Goal: Task Accomplishment & Management: Use online tool/utility

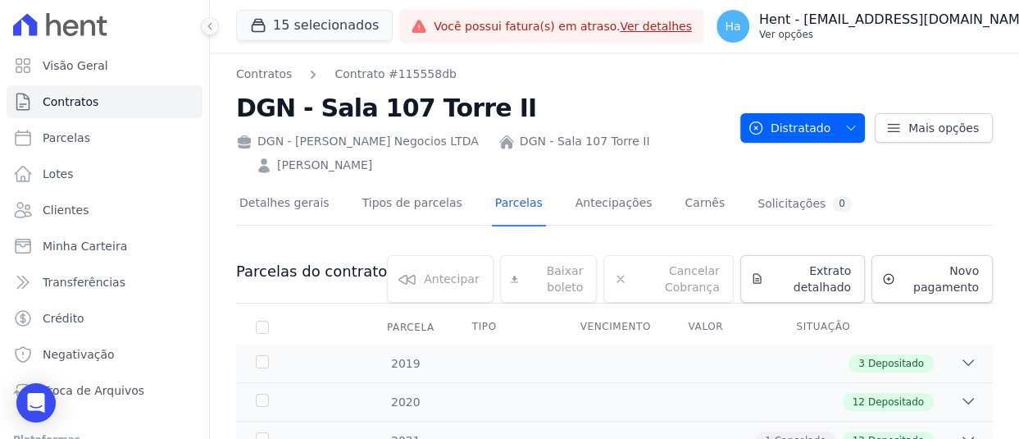
click at [838, 11] on p "Hent - [EMAIL_ADDRESS][DOMAIN_NAME]" at bounding box center [896, 19] width 274 height 16
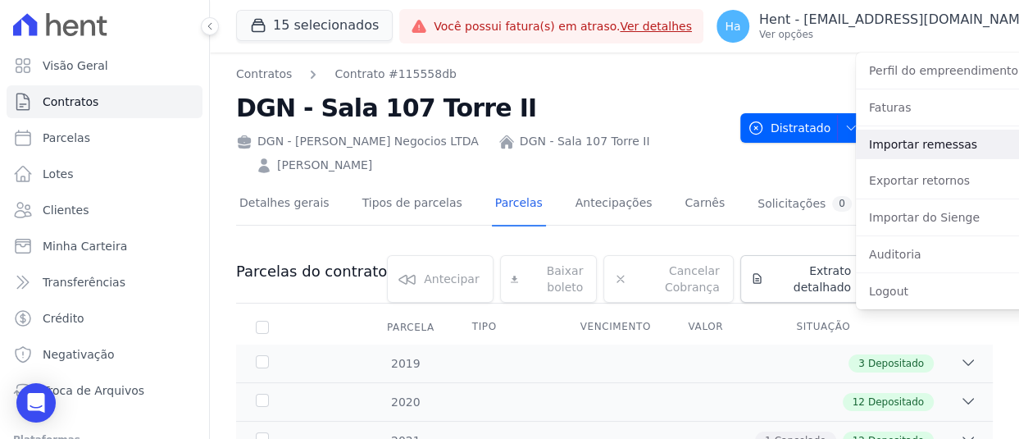
click at [861, 142] on link "Importar remessas" at bounding box center [961, 145] width 210 height 30
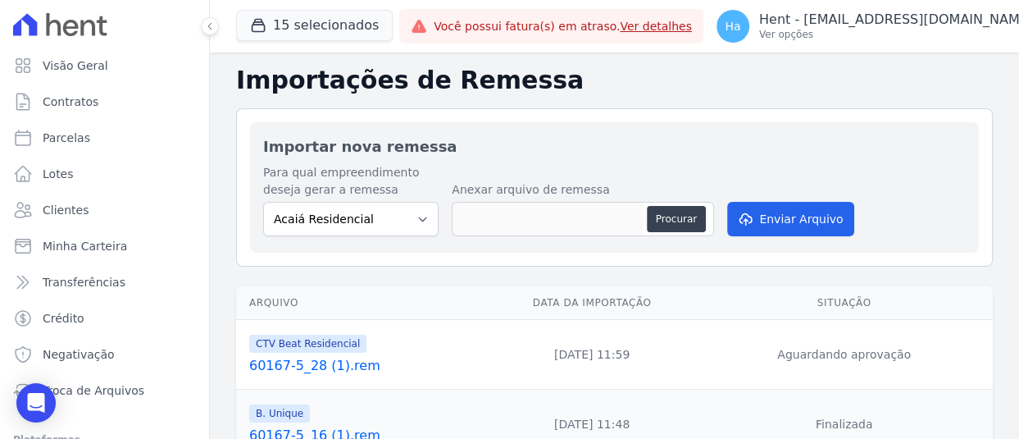
click at [319, 356] on link "60167-5_28 (1).rem" at bounding box center [365, 366] width 233 height 20
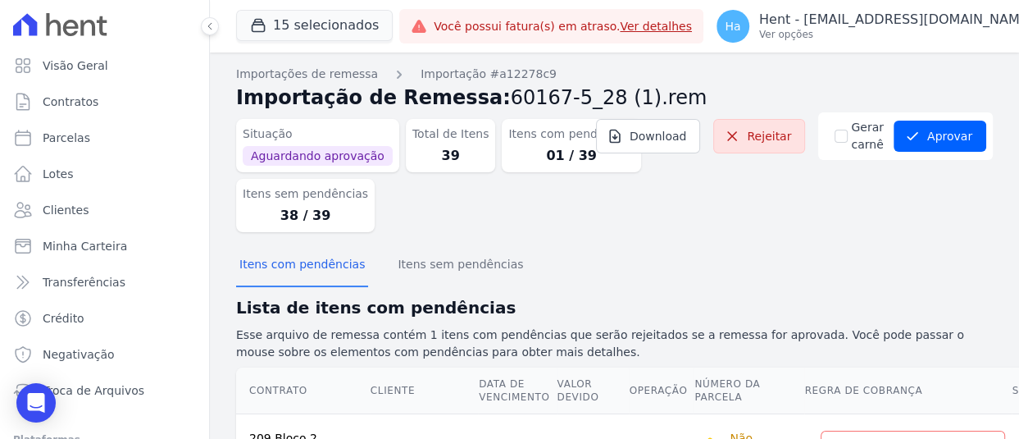
scroll to position [189, 0]
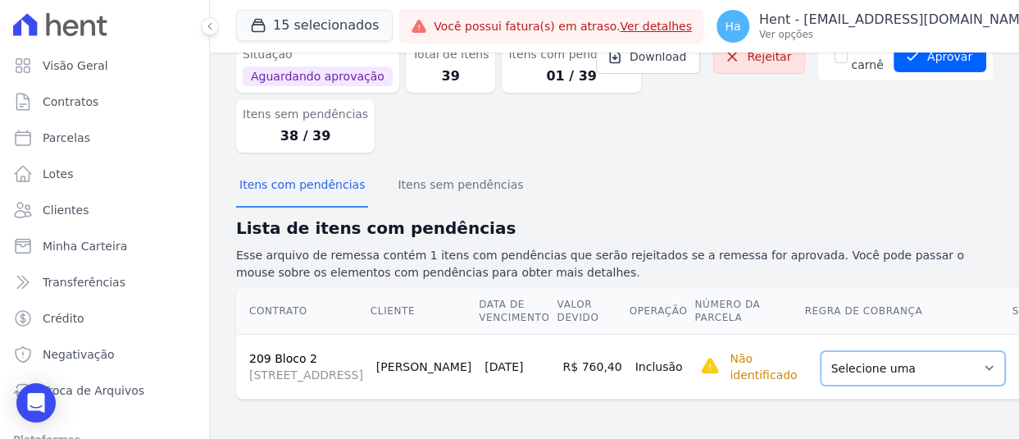
click at [821, 351] on select "Selecione uma Nova Parcela Avulsa Parcela Avulsa Existente Sinal (1 X R$ 1.000,…" at bounding box center [913, 368] width 184 height 34
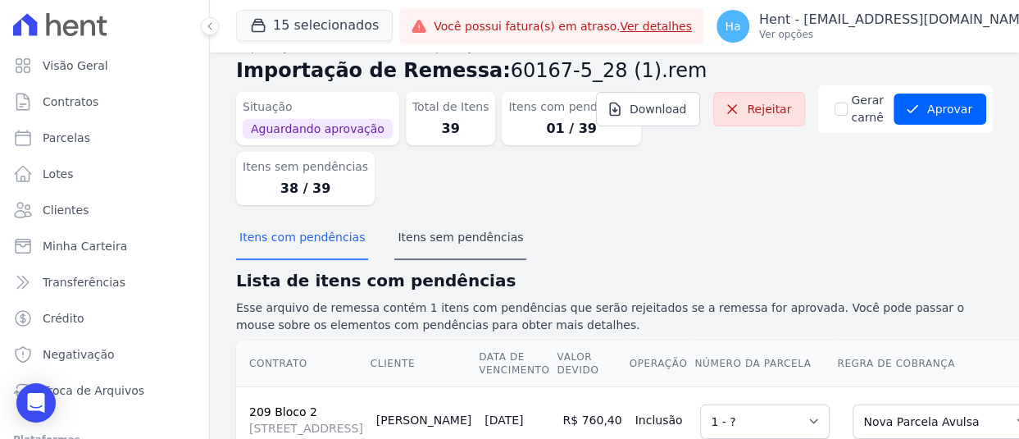
scroll to position [25, 0]
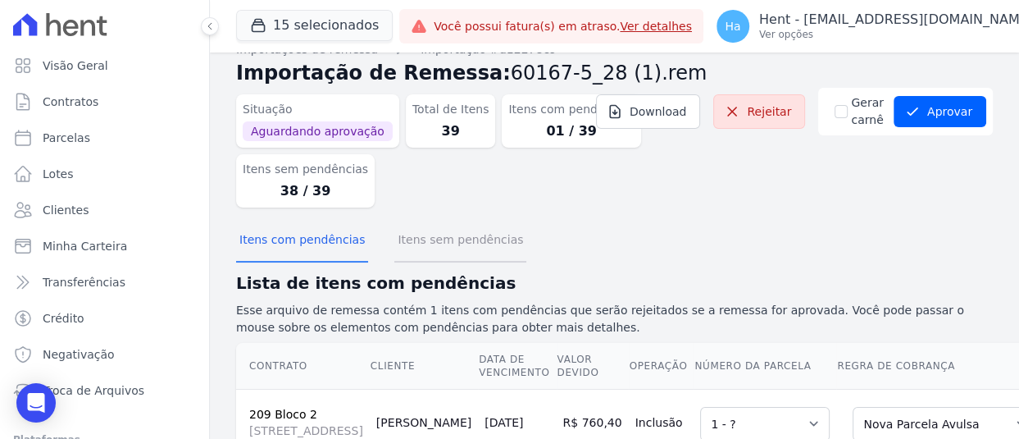
click at [443, 248] on button "Itens sem pendências" at bounding box center [460, 241] width 132 height 43
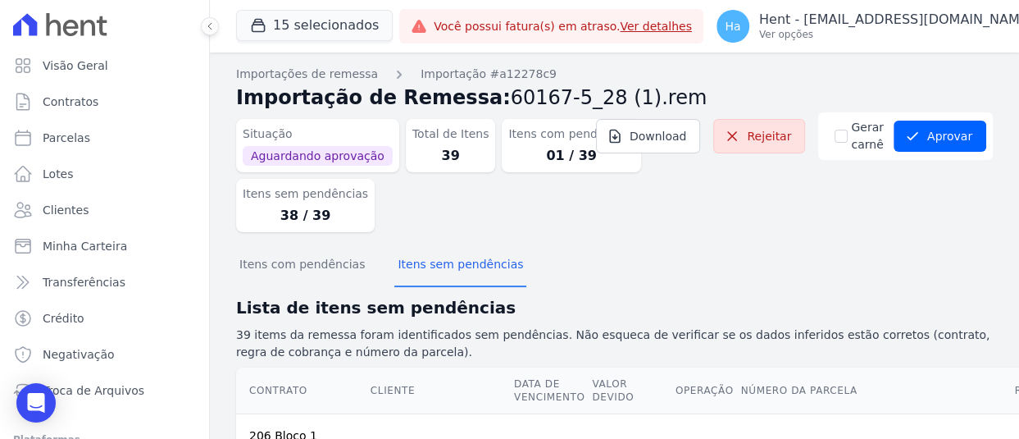
scroll to position [6841, 0]
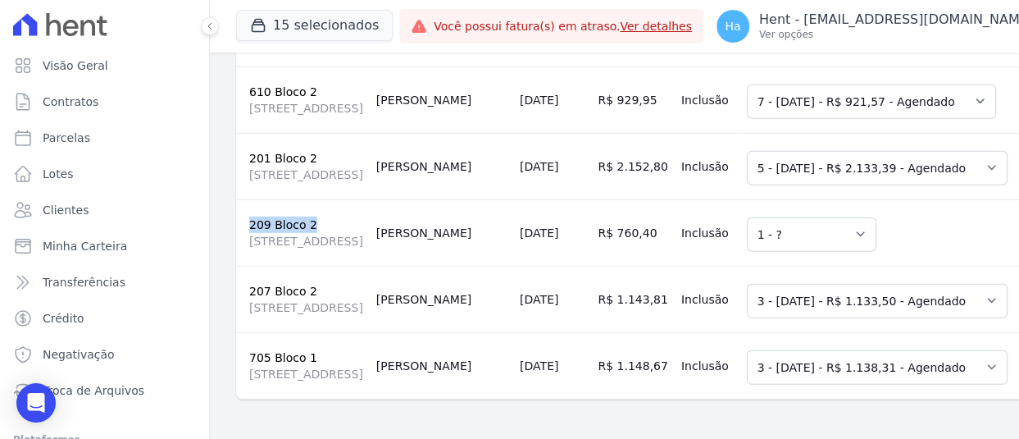
drag, startPoint x: 269, startPoint y: 207, endPoint x: 245, endPoint y: 186, distance: 31.4
click at [245, 199] on td "209 Bloco 2 Avenida das Américas, 07899, BLC 2 SAL 605, Barra da Tijuca" at bounding box center [303, 232] width 134 height 66
copy link "209 Bloco 2"
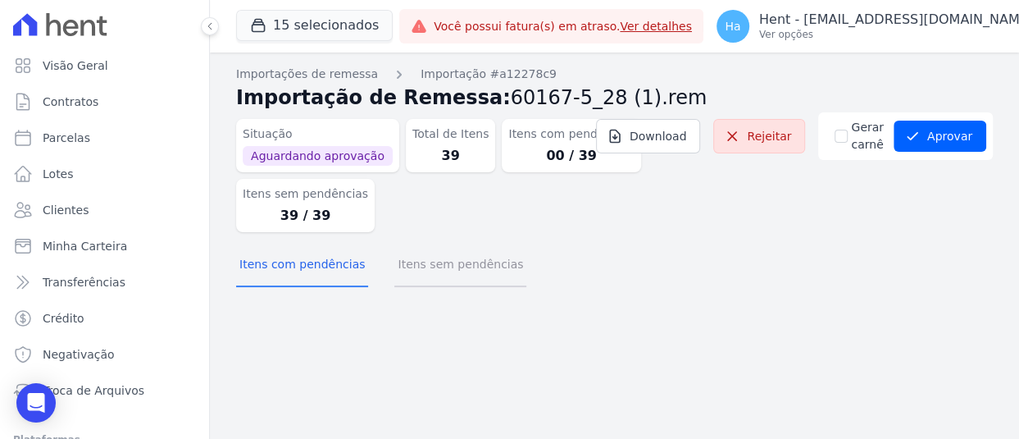
click at [436, 255] on button "Itens sem pendências" at bounding box center [460, 265] width 132 height 43
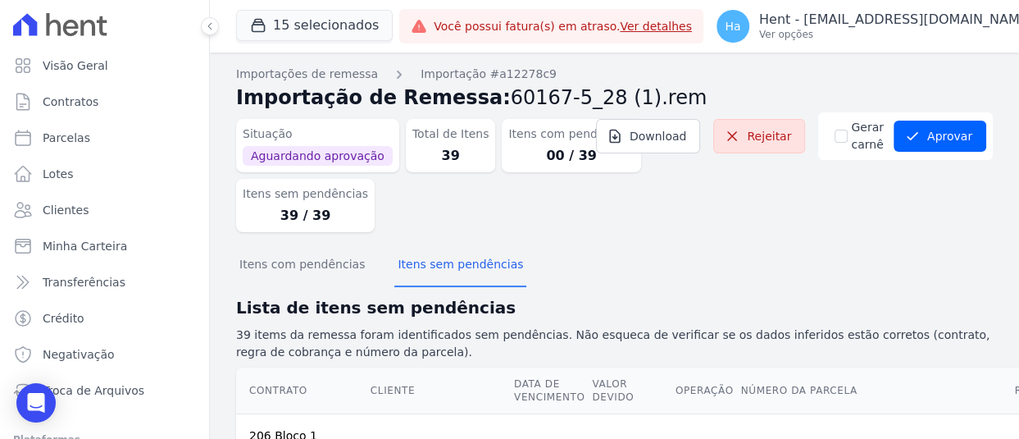
scroll to position [6792, 0]
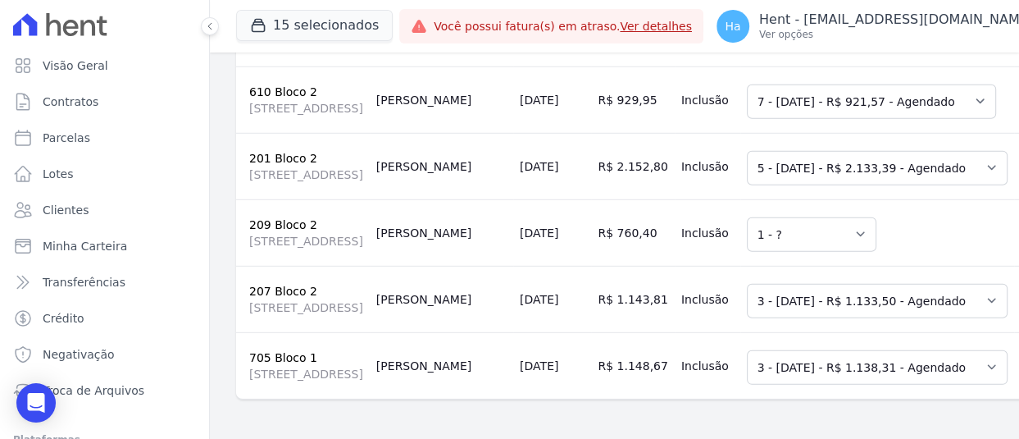
click at [675, 266] on td "Inclusão" at bounding box center [708, 232] width 66 height 66
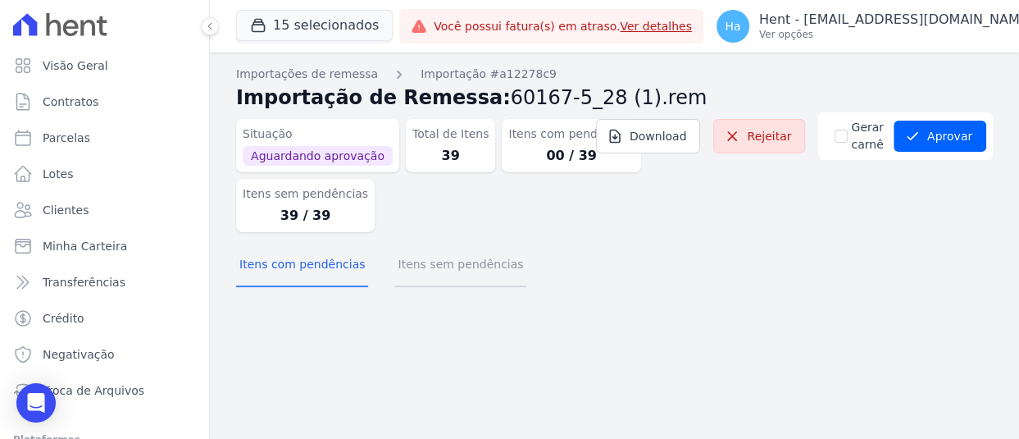
click at [474, 269] on button "Itens sem pendências" at bounding box center [460, 265] width 132 height 43
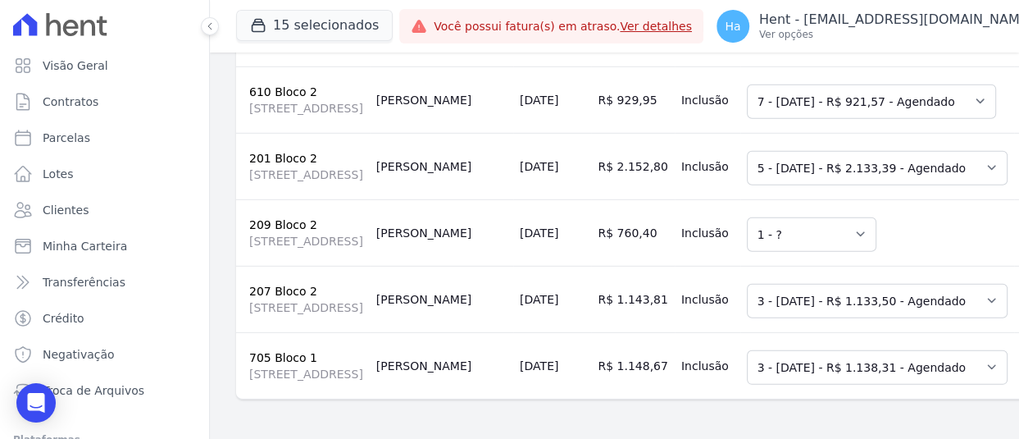
scroll to position [5492, 0]
drag, startPoint x: 958, startPoint y: 234, endPoint x: 935, endPoint y: 233, distance: 23.8
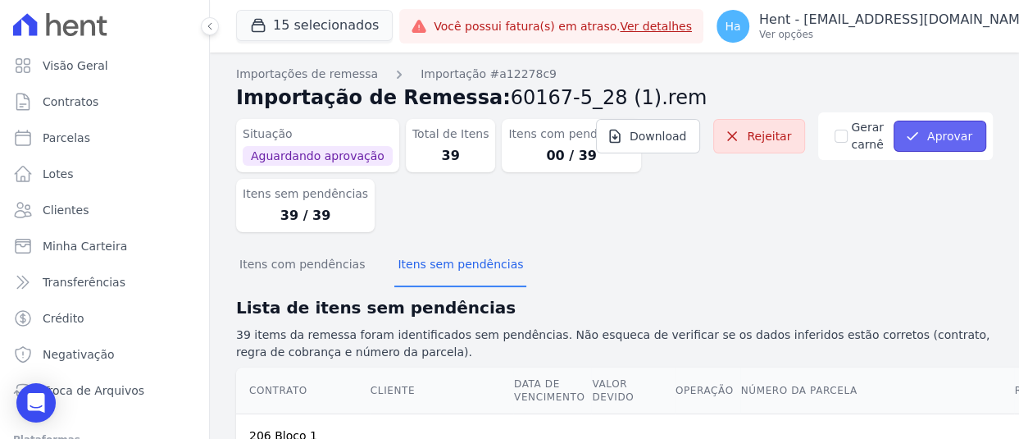
click at [942, 139] on button "Aprovar" at bounding box center [940, 136] width 93 height 31
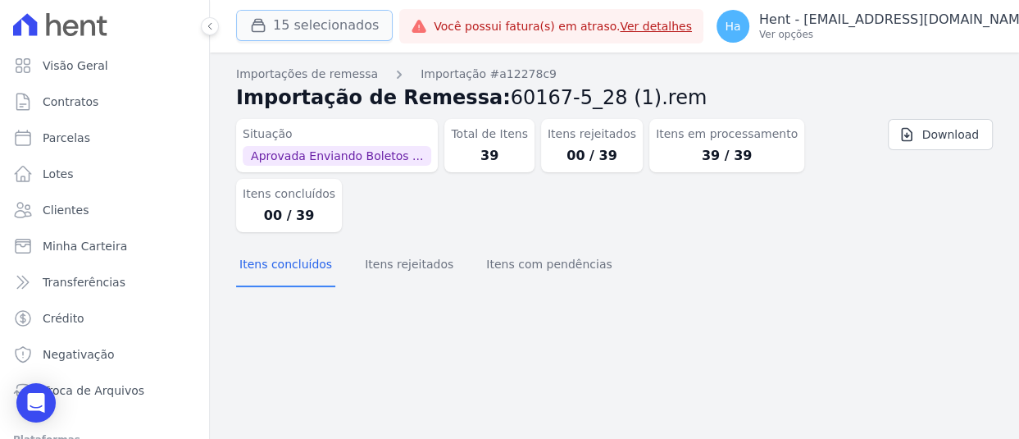
click at [349, 34] on button "15 selecionados" at bounding box center [314, 25] width 157 height 31
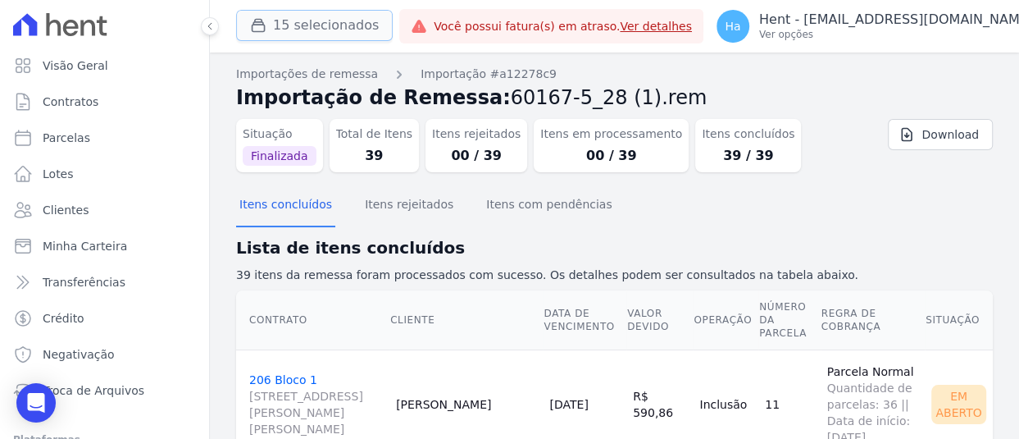
click at [278, 16] on button "15 selecionados" at bounding box center [314, 25] width 157 height 31
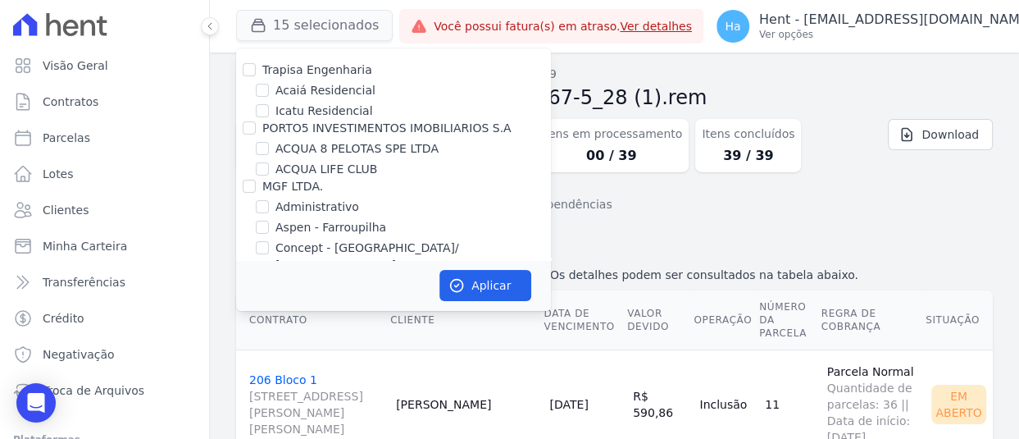
scroll to position [4733, 0]
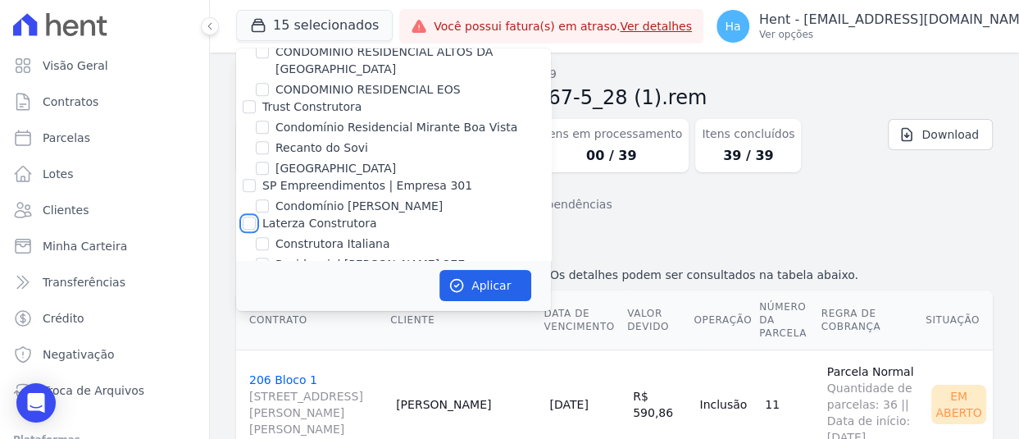
click at [249, 216] on input "Laterza Construtora" at bounding box center [249, 222] width 13 height 13
checkbox input "true"
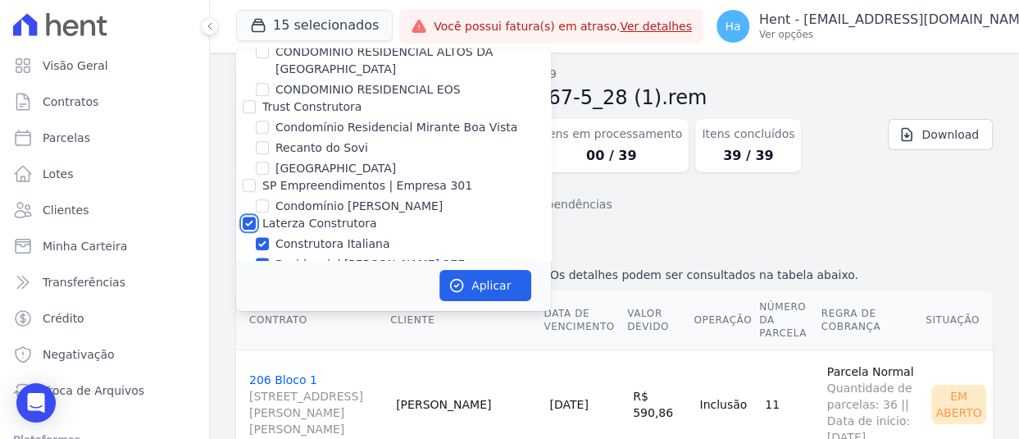
checkbox input "true"
click at [472, 286] on button "Aplicar" at bounding box center [485, 285] width 92 height 31
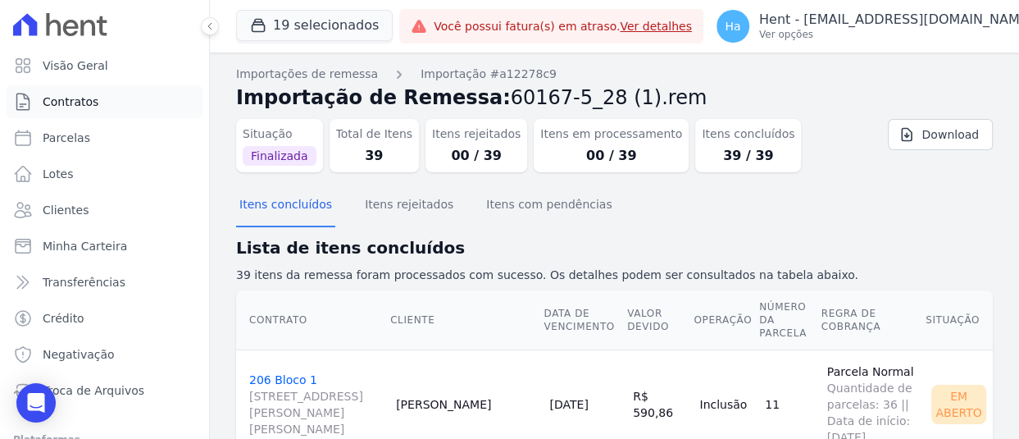
click at [78, 106] on span "Contratos" at bounding box center [71, 101] width 56 height 16
click at [47, 212] on span "Clientes" at bounding box center [66, 210] width 46 height 16
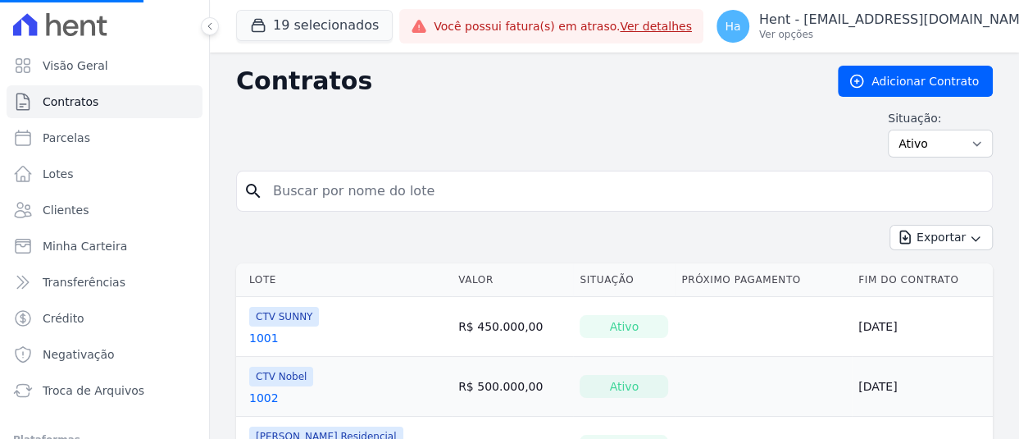
click at [444, 191] on input "search" at bounding box center [624, 191] width 722 height 33
paste input "David costa campos de almeida"
type input "David costa campos de almeida"
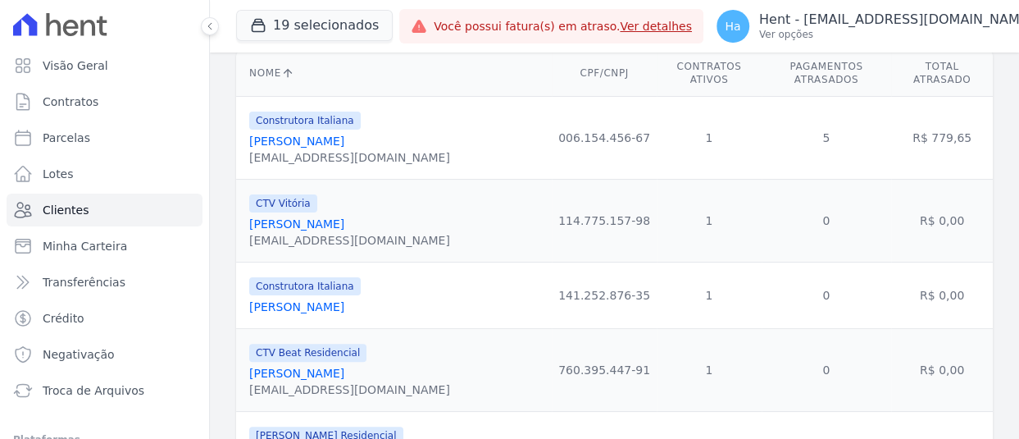
scroll to position [82, 0]
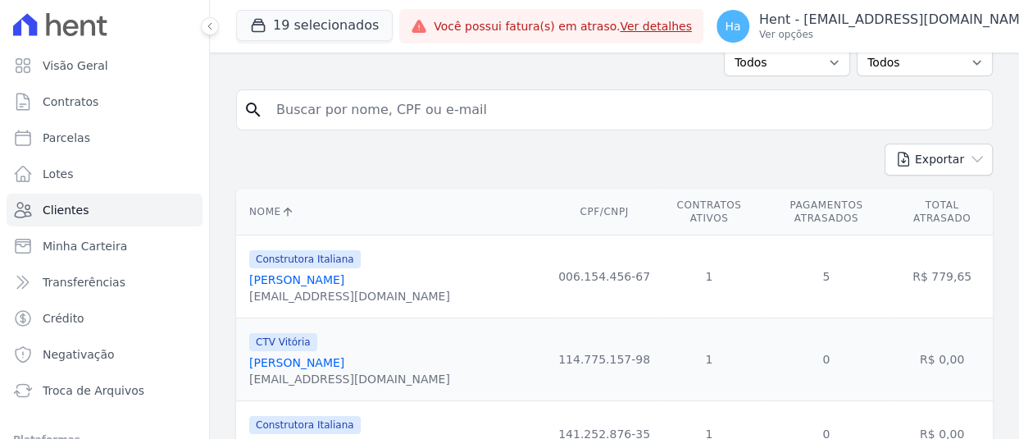
click at [337, 113] on input "search" at bounding box center [625, 109] width 719 height 33
paste input "David costa campos de almeida"
type input "David costa campos de almeida"
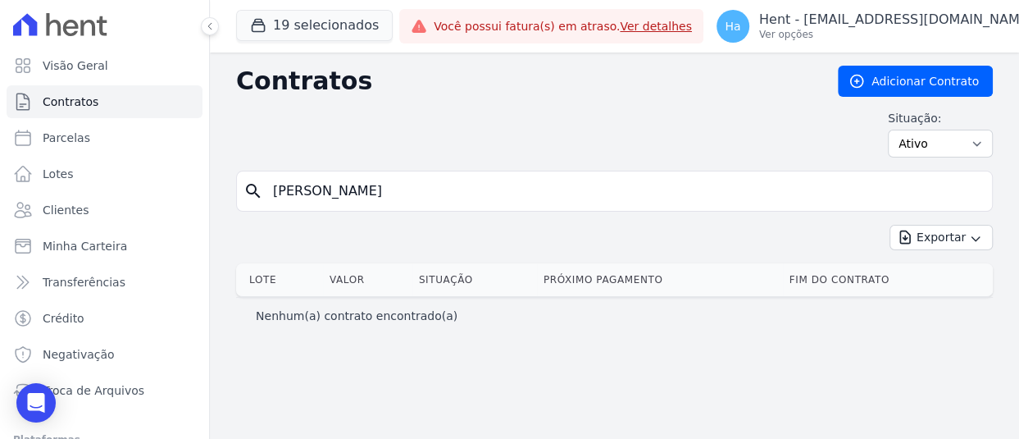
drag, startPoint x: 388, startPoint y: 195, endPoint x: 685, endPoint y: 181, distance: 297.9
click at [679, 181] on input "David costa campos de almeida" at bounding box center [624, 191] width 722 height 33
type input "David costa campos"
click at [529, 191] on input "David costa campos" at bounding box center [624, 191] width 722 height 33
type input "David"
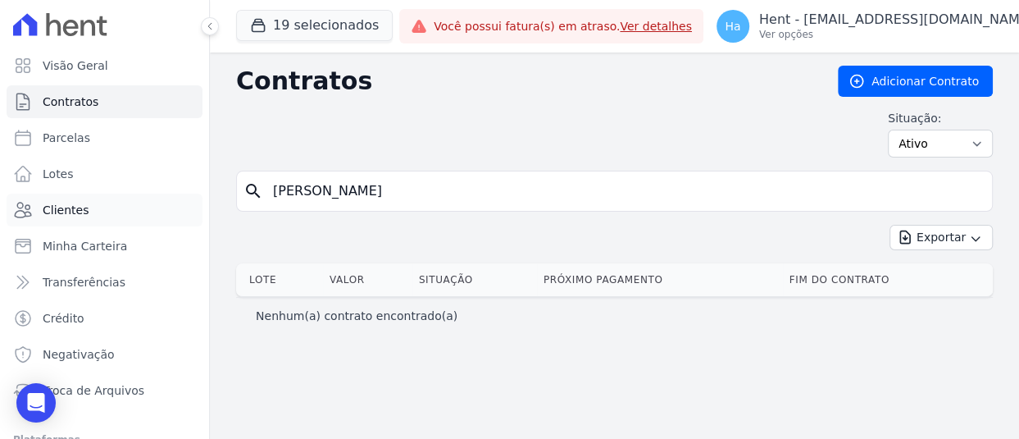
drag, startPoint x: 75, startPoint y: 249, endPoint x: 65, endPoint y: 207, distance: 43.0
click at [65, 207] on span "Clientes" at bounding box center [66, 210] width 46 height 16
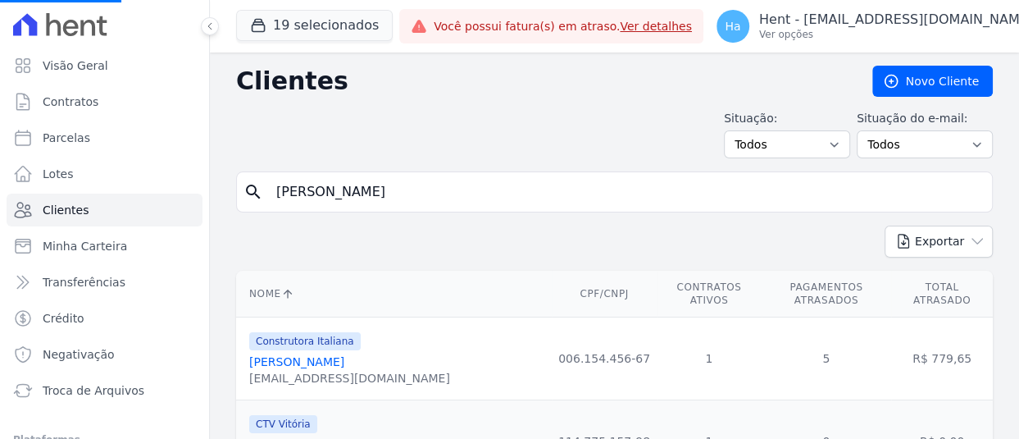
click at [512, 202] on input "David costa campos de almeida" at bounding box center [625, 191] width 719 height 33
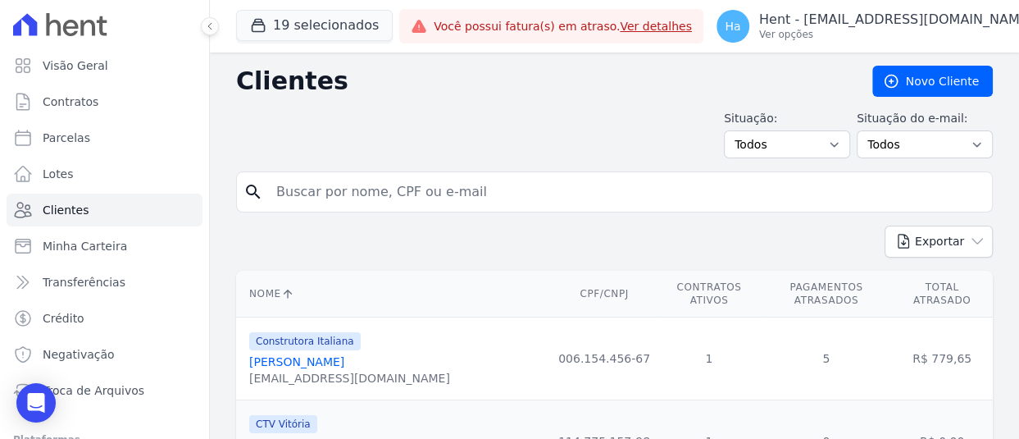
click at [348, 210] on div "search" at bounding box center [614, 191] width 757 height 41
click at [353, 194] on input "search" at bounding box center [625, 191] width 719 height 33
paste input "David costa campos de almeida"
type input "David costa campos de almeida"
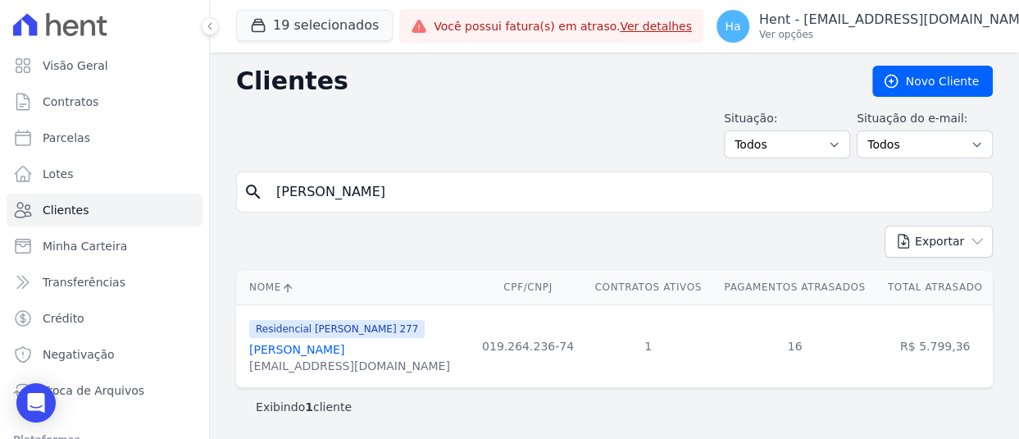
click at [291, 356] on link "David Costa Campos De Almeida" at bounding box center [296, 349] width 95 height 13
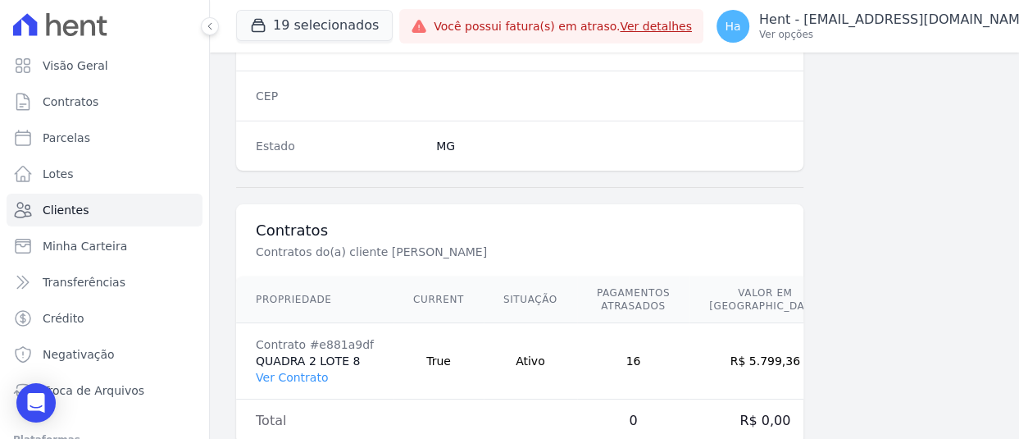
scroll to position [1106, 0]
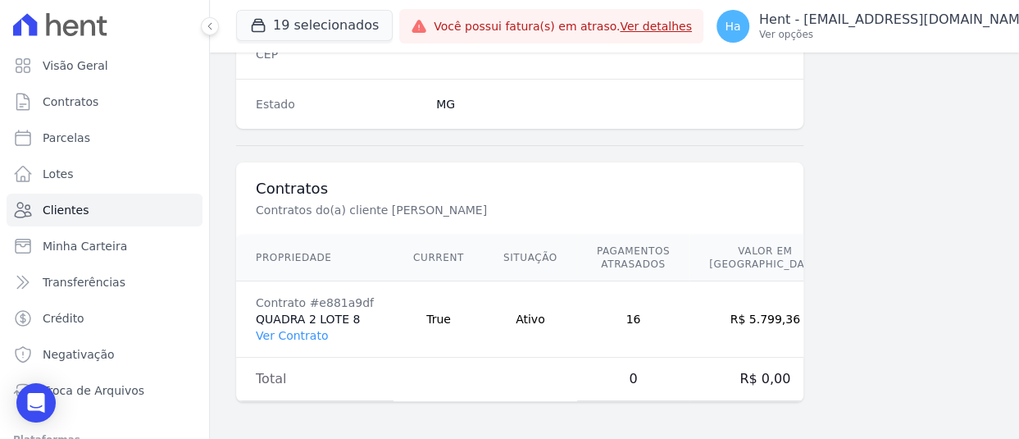
click at [278, 321] on td "Contrato #e881a9df QUADRA 2 LOTE 8 Ver Contrato" at bounding box center [314, 319] width 157 height 76
click at [279, 339] on link "Ver Contrato" at bounding box center [292, 335] width 72 height 13
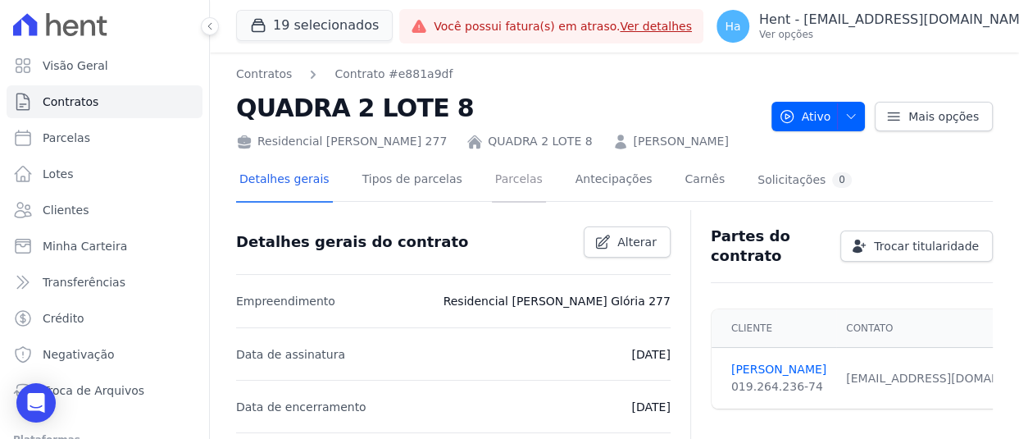
click at [508, 202] on link "Parcelas" at bounding box center [519, 180] width 54 height 43
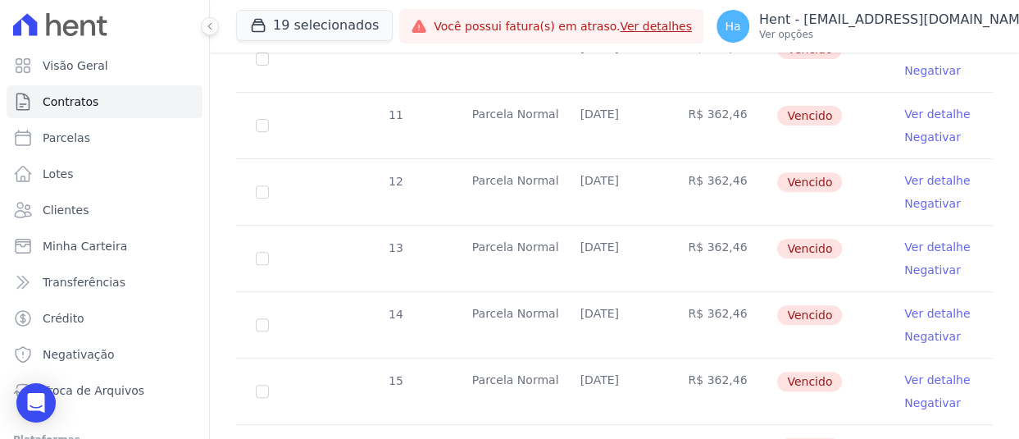
scroll to position [492, 0]
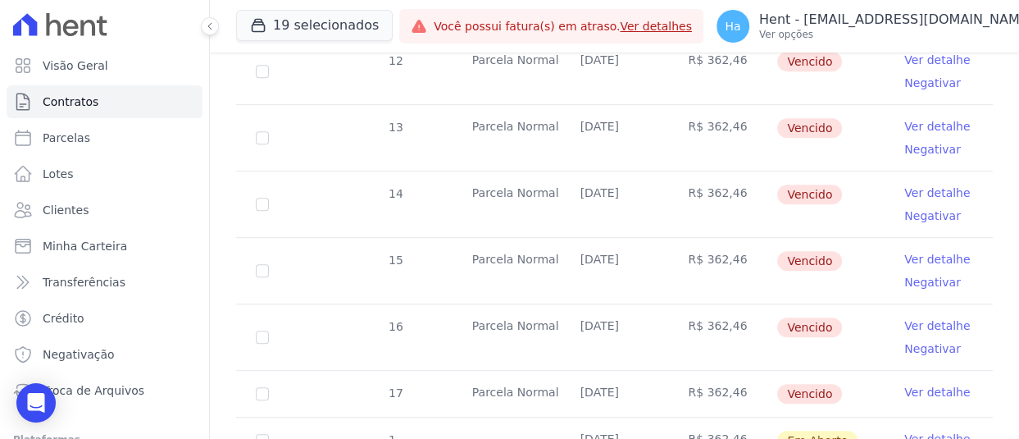
click at [926, 201] on link "Ver detalhe" at bounding box center [937, 192] width 66 height 16
click at [949, 201] on link "Ver detalhe" at bounding box center [937, 192] width 66 height 16
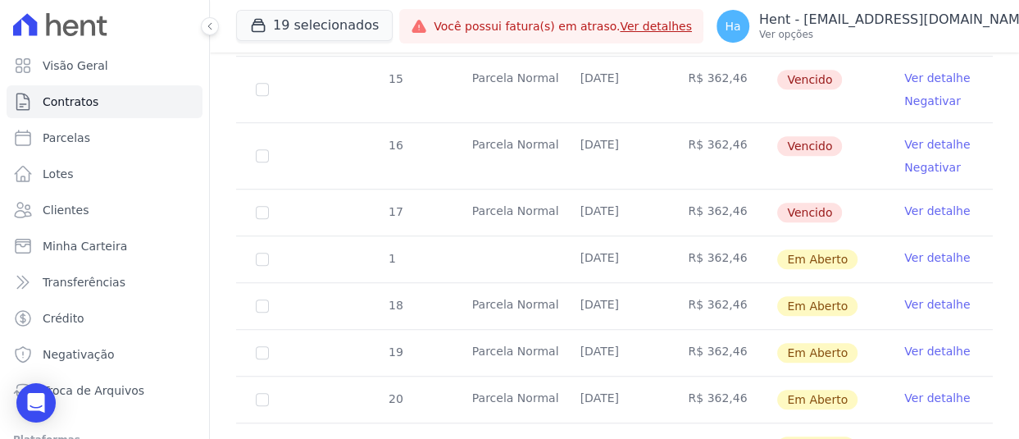
scroll to position [774, 0]
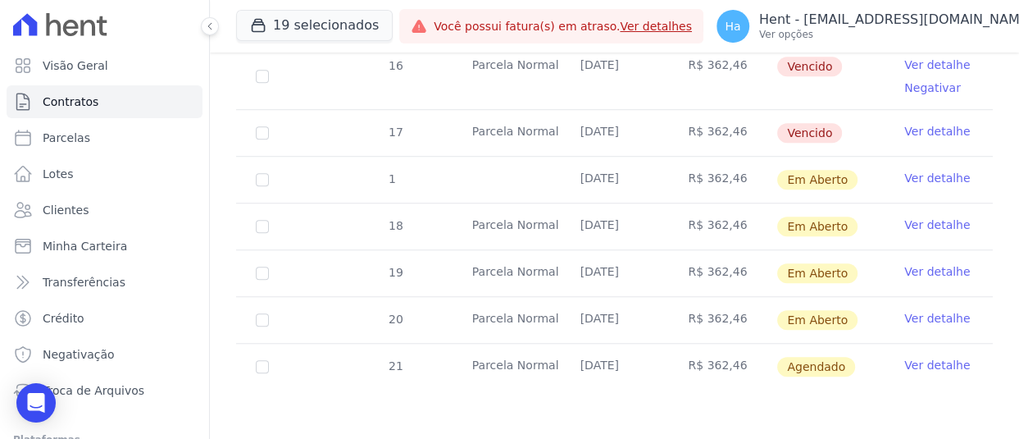
click at [930, 175] on link "Ver detalhe" at bounding box center [937, 178] width 66 height 16
click at [929, 227] on link "Ver detalhe" at bounding box center [937, 224] width 66 height 16
click at [926, 267] on link "Ver detalhe" at bounding box center [937, 271] width 66 height 16
click at [918, 319] on link "Ver detalhe" at bounding box center [937, 318] width 66 height 16
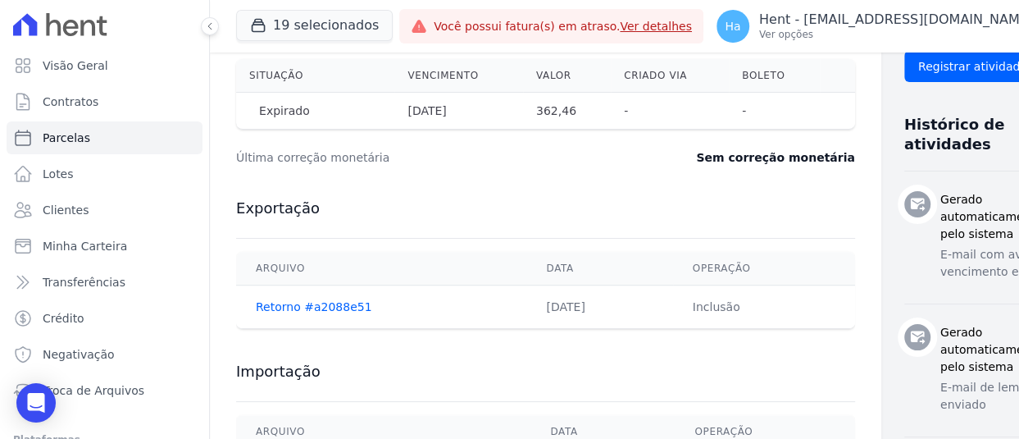
scroll to position [492, 0]
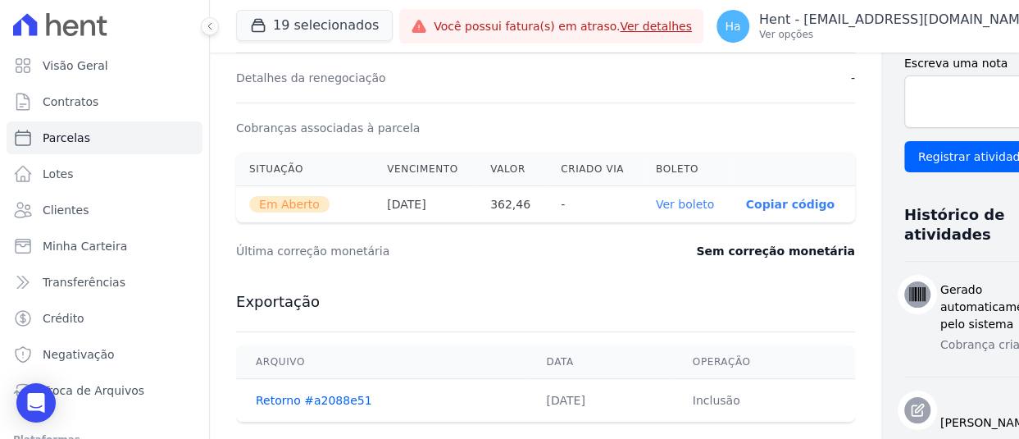
scroll to position [574, 0]
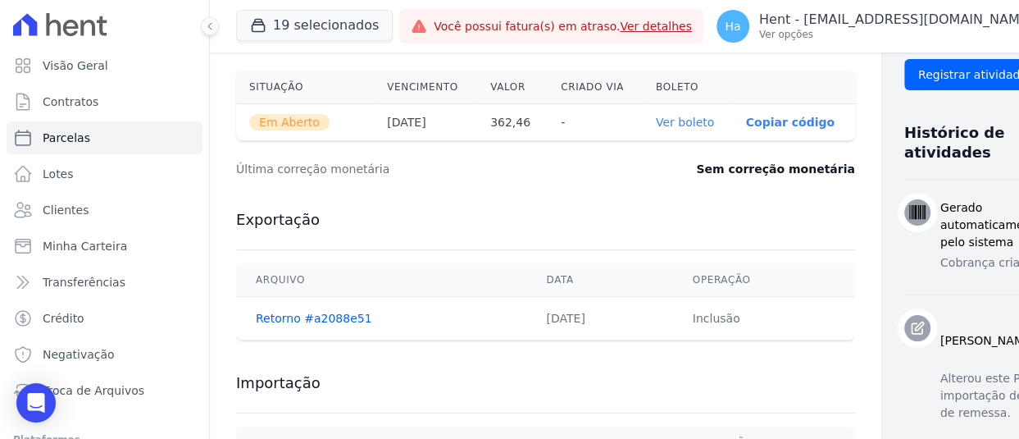
click at [310, 4] on div "19 selecionados Trapisa Engenharia Acaiá Residencial Icatu Residencial PORTO5 I…" at bounding box center [314, 26] width 157 height 54
click at [307, 22] on button "19 selecionados" at bounding box center [314, 25] width 157 height 31
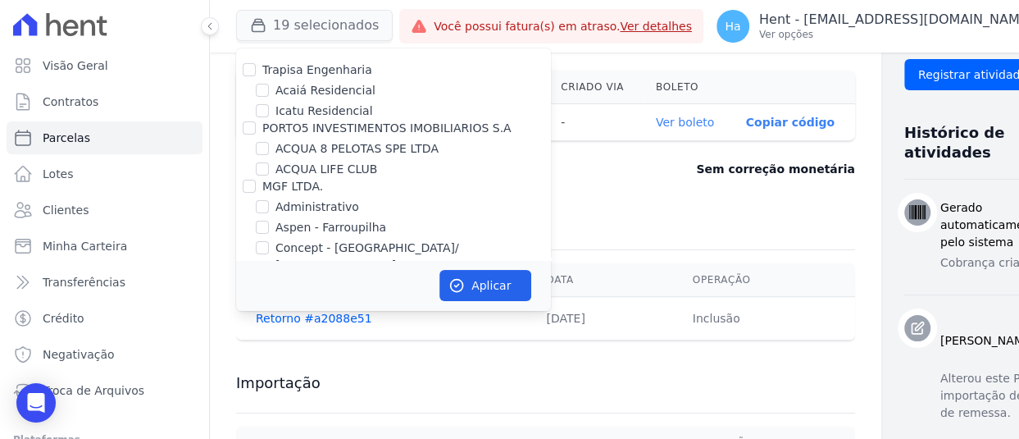
scroll to position [1935, 0]
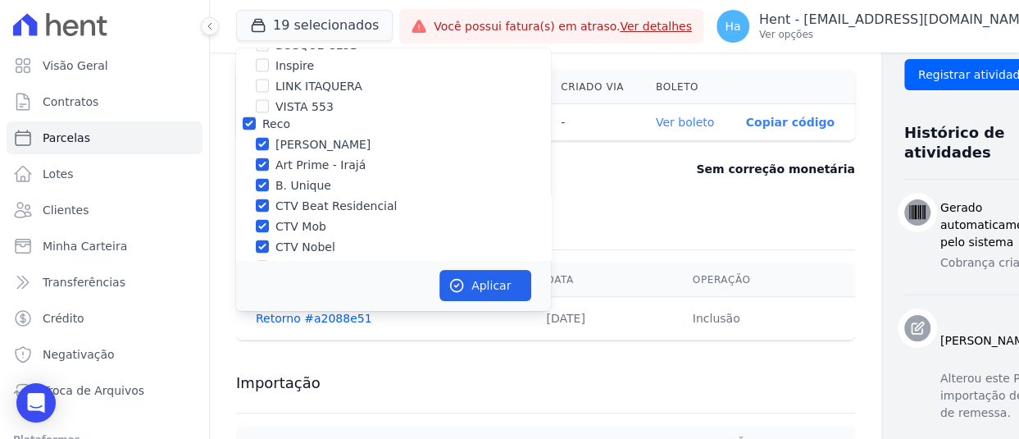
click at [256, 116] on div "Reco" at bounding box center [393, 124] width 315 height 17
click at [243, 117] on input "Reco" at bounding box center [249, 123] width 13 height 13
checkbox input "false"
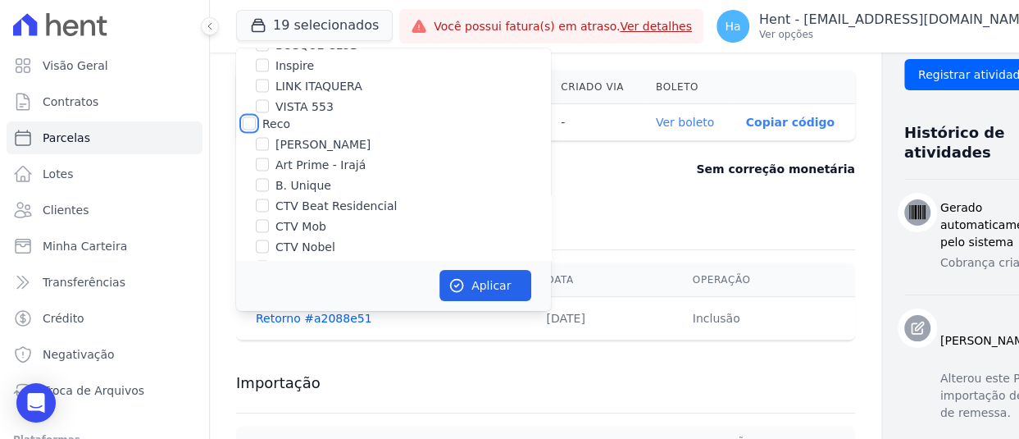
checkbox input "false"
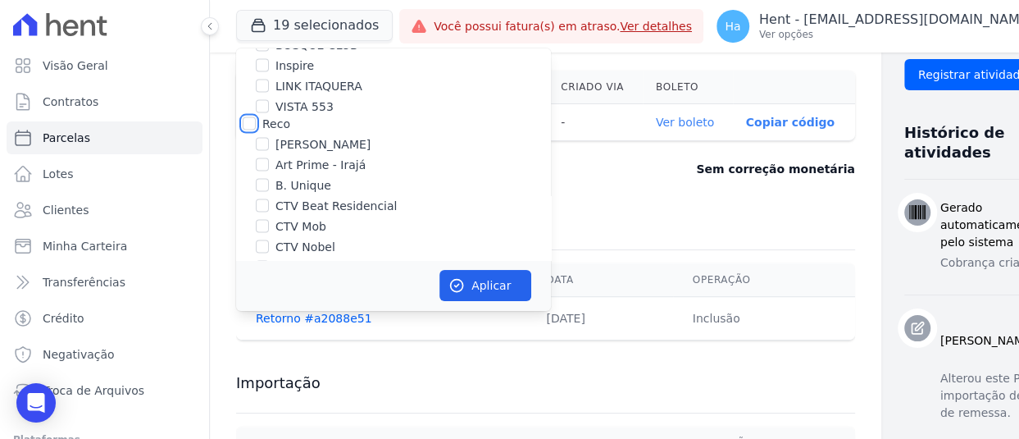
checkbox input "false"
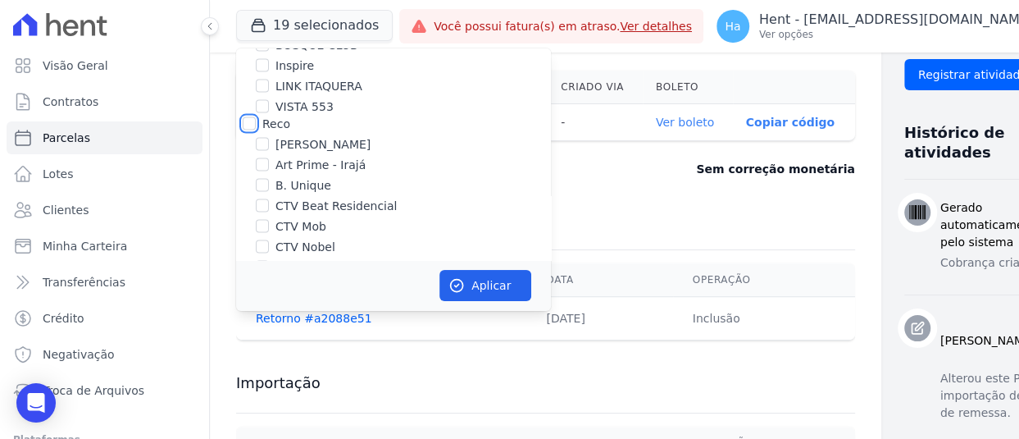
checkbox input "false"
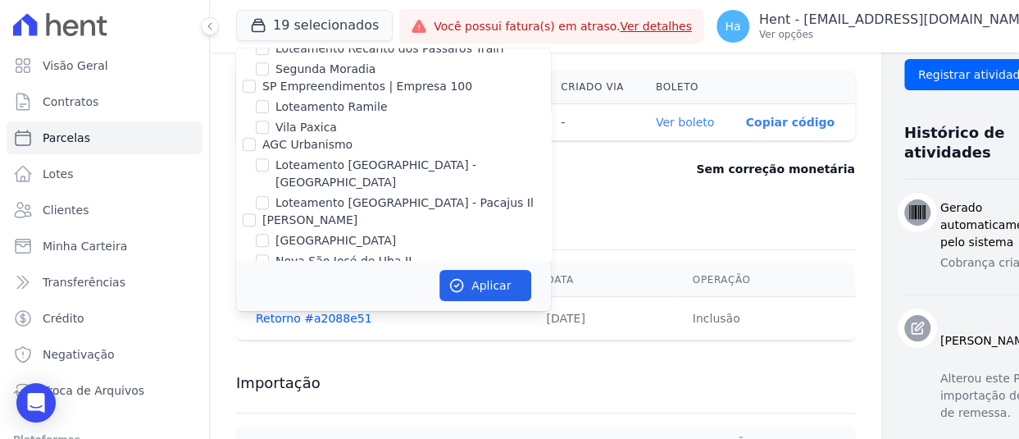
scroll to position [10493, 0]
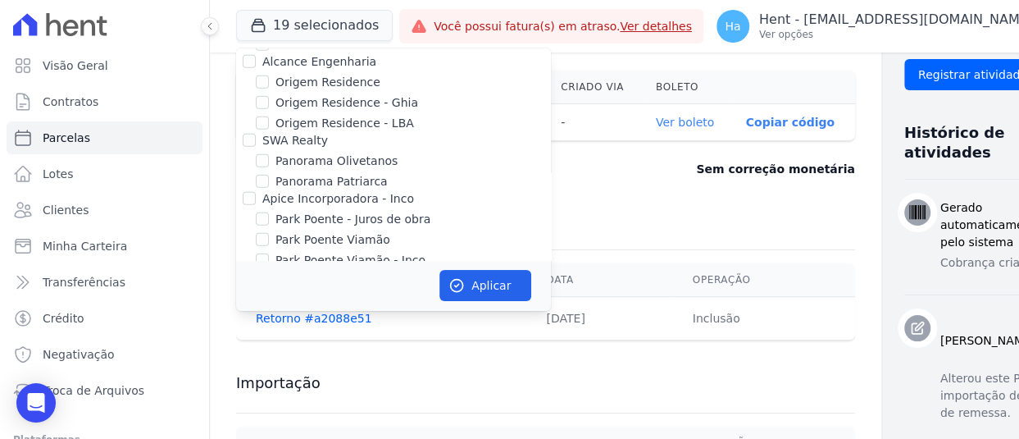
click at [248, 387] on input "CAVAZANI EMPREENDIMENTOS IMOBILIARIOS" at bounding box center [249, 393] width 13 height 13
checkbox input "true"
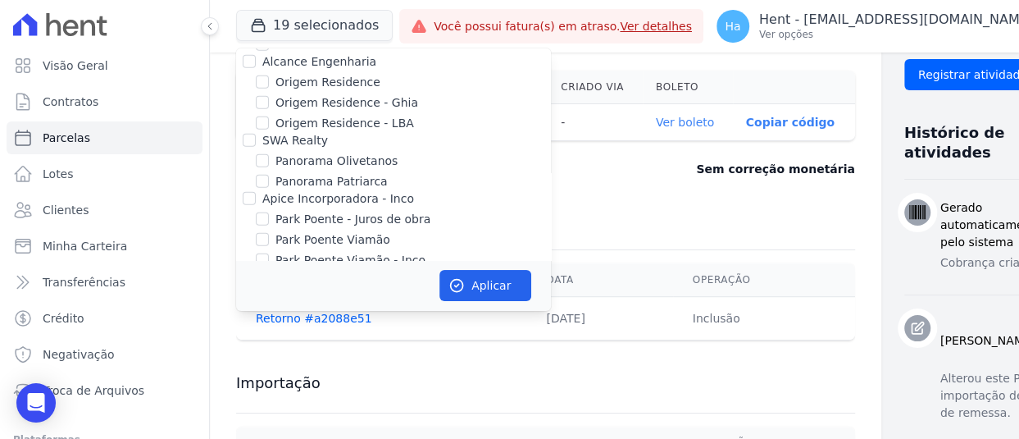
checkbox input "true"
click at [481, 283] on button "Aplicar" at bounding box center [485, 285] width 92 height 31
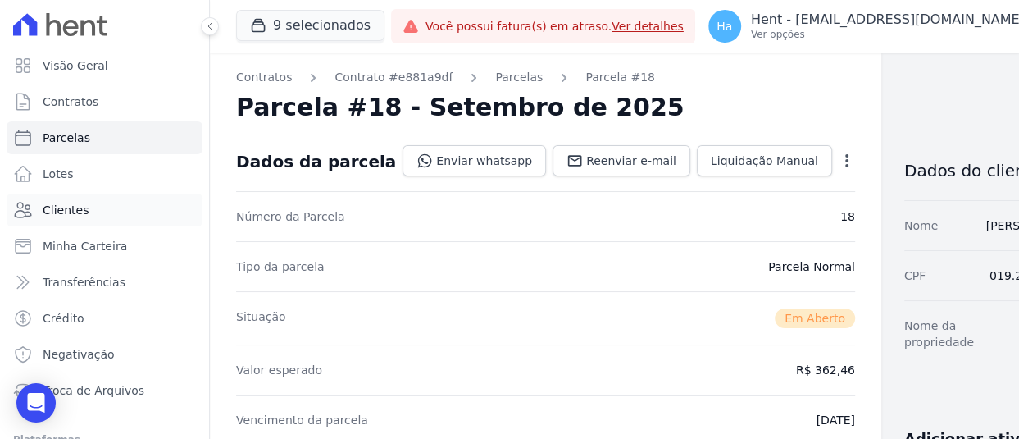
click at [70, 203] on span "Clientes" at bounding box center [66, 210] width 46 height 16
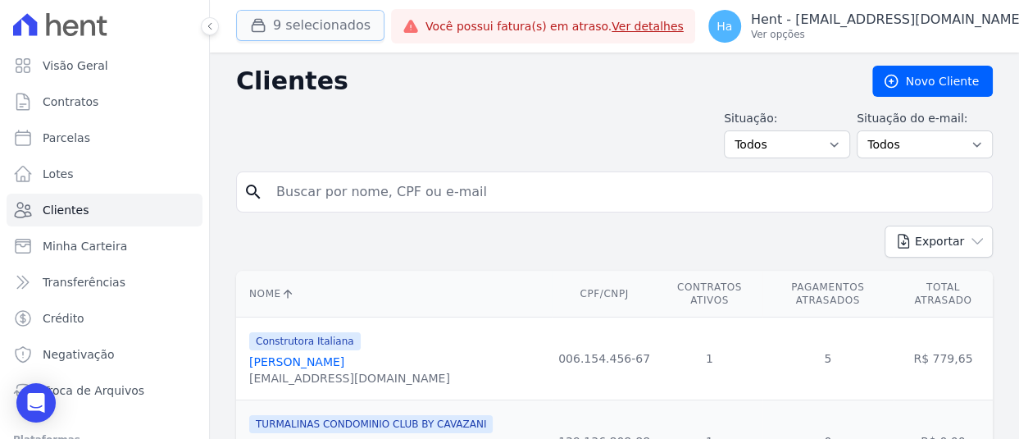
click at [300, 24] on button "9 selecionados" at bounding box center [310, 25] width 148 height 31
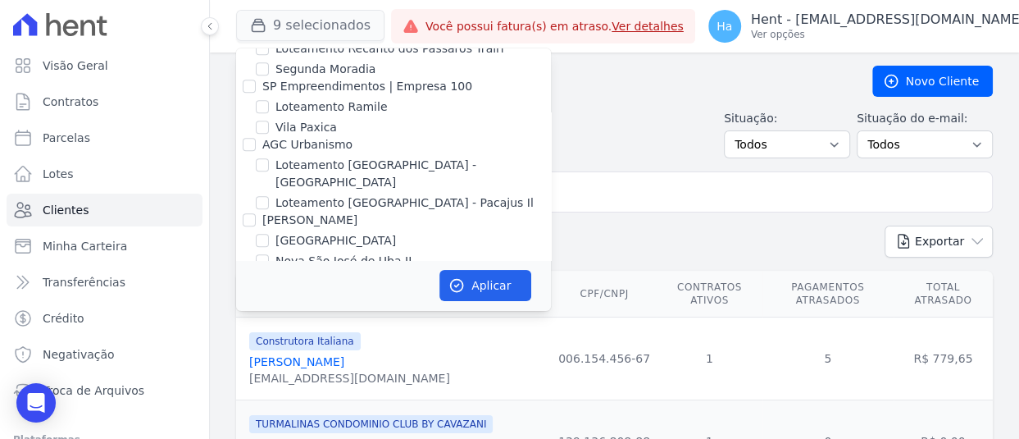
scroll to position [10493, 0]
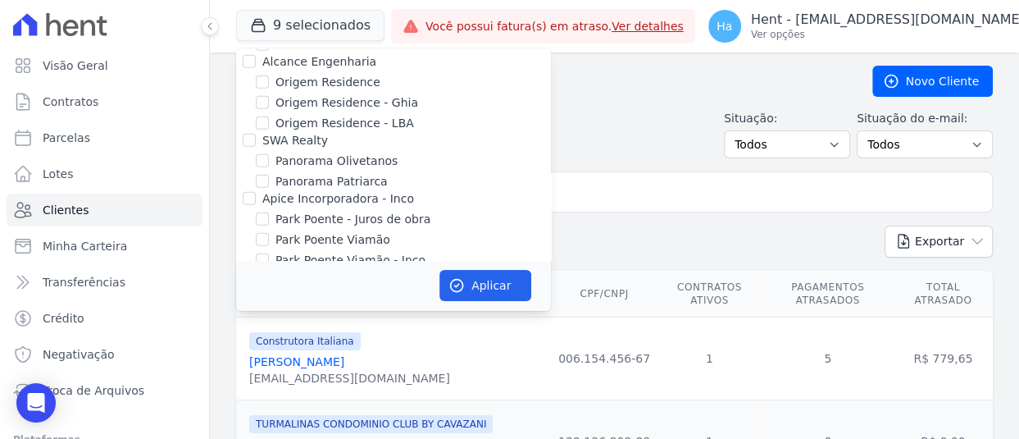
click at [673, 144] on div "Situação: Todos Adimplentes Inadimplentes Situação do e-mail: Todos Confirmado …" at bounding box center [614, 134] width 757 height 48
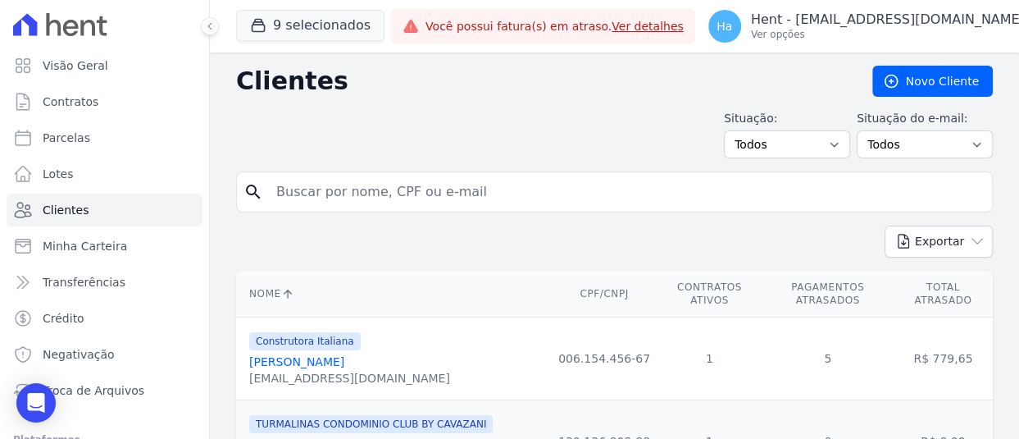
click at [620, 183] on input "search" at bounding box center [625, 191] width 719 height 33
paste input "[PERSON_NAME]"
type input "[PERSON_NAME]"
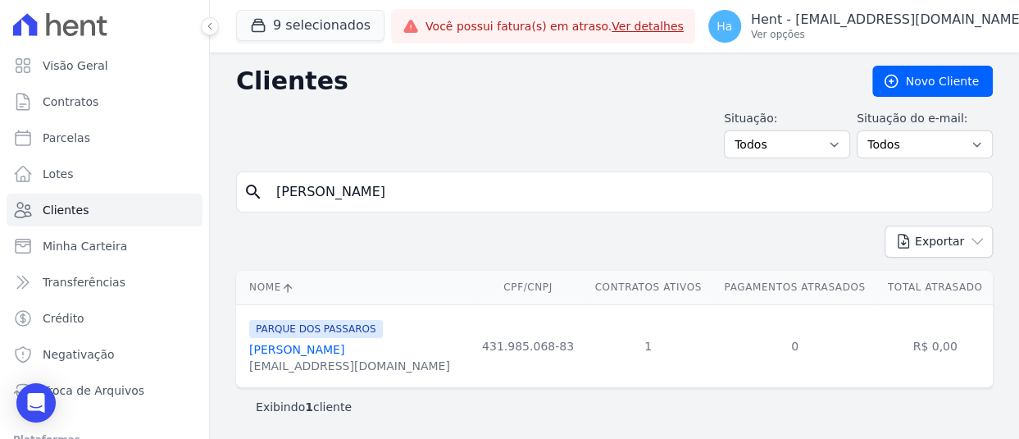
click at [316, 351] on link "[PERSON_NAME]" at bounding box center [296, 349] width 95 height 13
click at [317, 346] on link "[PERSON_NAME]" at bounding box center [296, 349] width 95 height 13
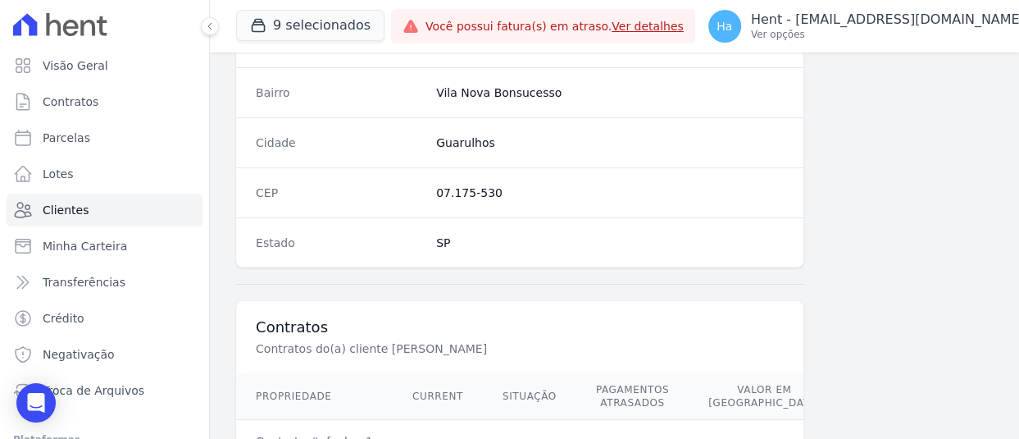
scroll to position [1106, 0]
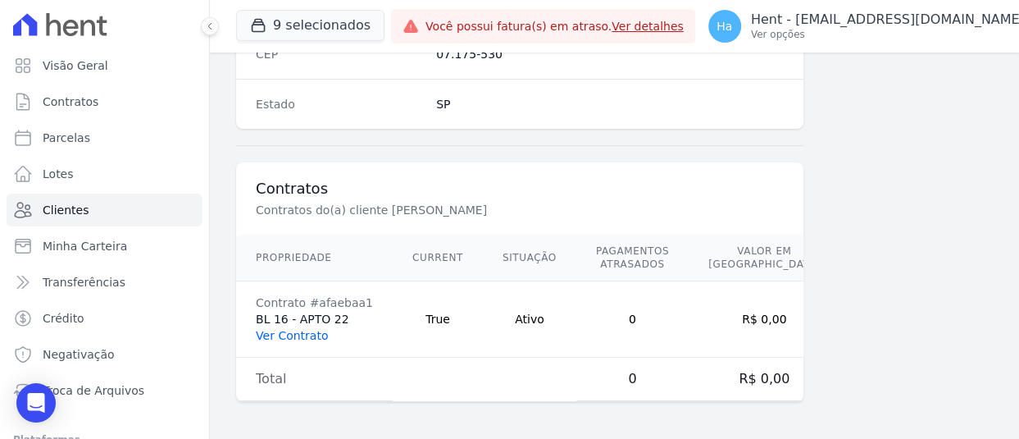
click at [302, 331] on link "Ver Contrato" at bounding box center [292, 335] width 72 height 13
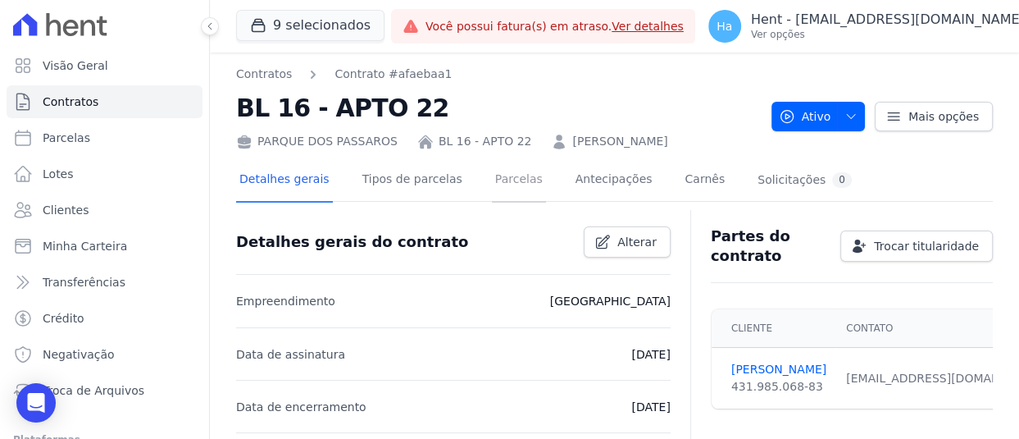
click at [492, 165] on link "Parcelas" at bounding box center [519, 180] width 54 height 43
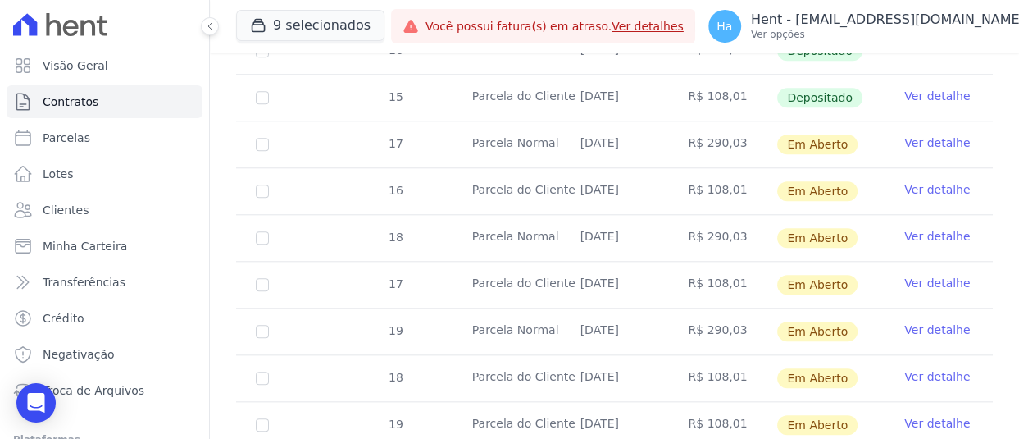
scroll to position [902, 0]
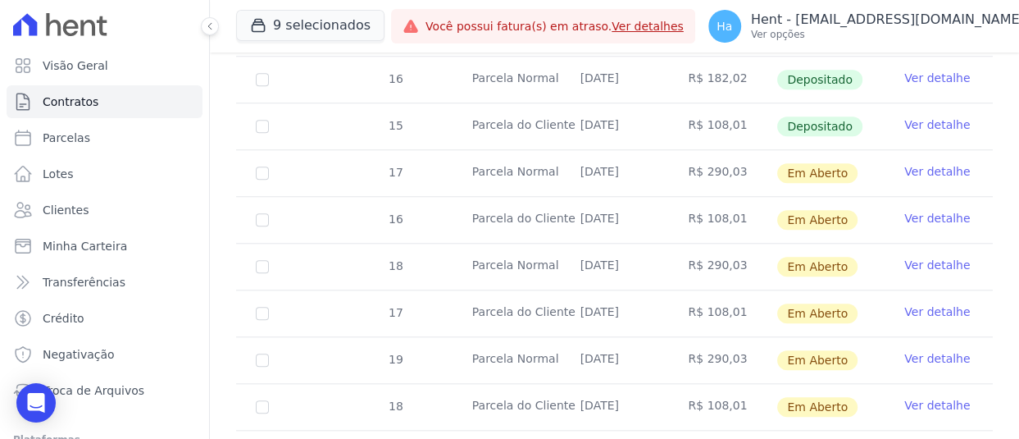
click at [931, 171] on link "Ver detalhe" at bounding box center [937, 171] width 66 height 16
click at [930, 221] on link "Ver detalhe" at bounding box center [937, 218] width 66 height 16
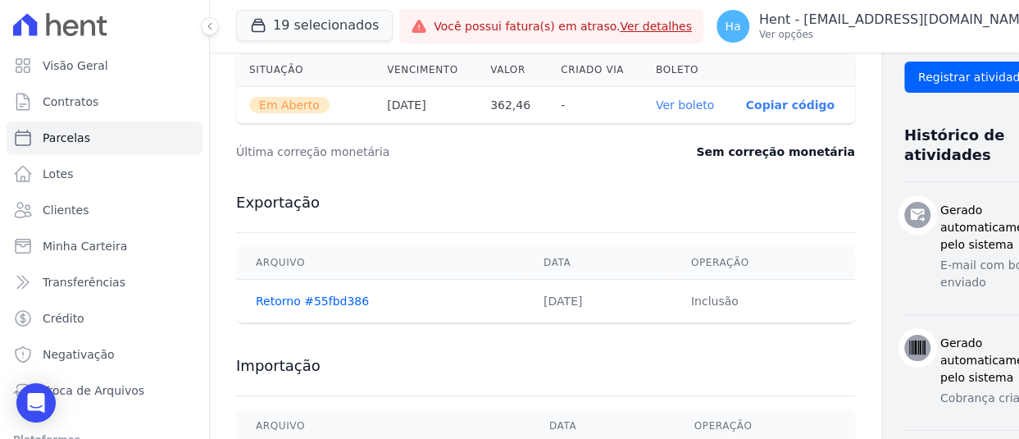
scroll to position [425, 0]
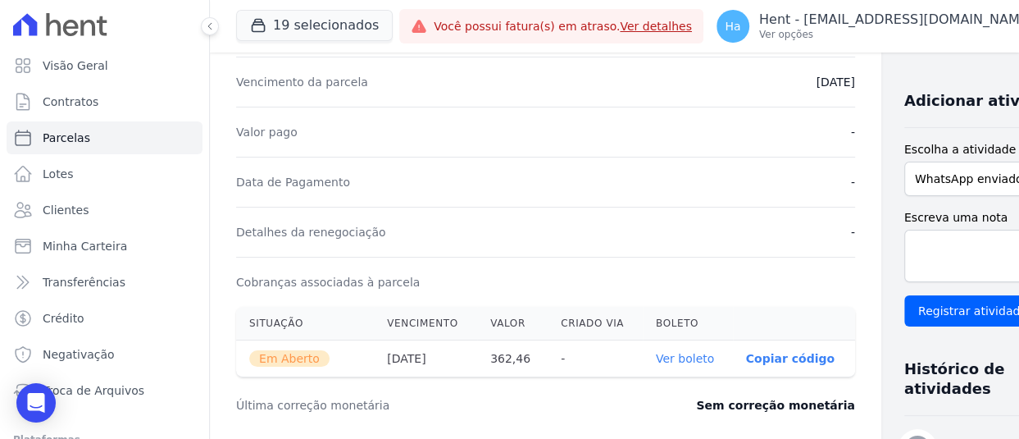
scroll to position [492, 0]
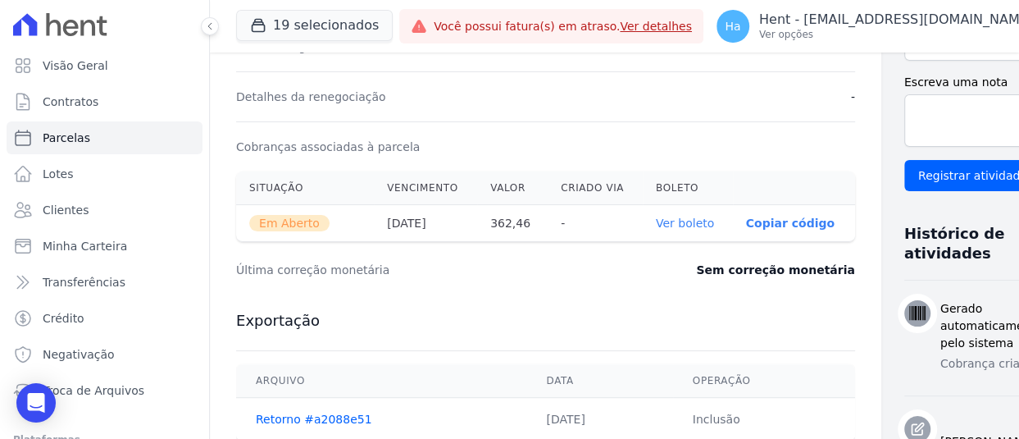
scroll to position [574, 0]
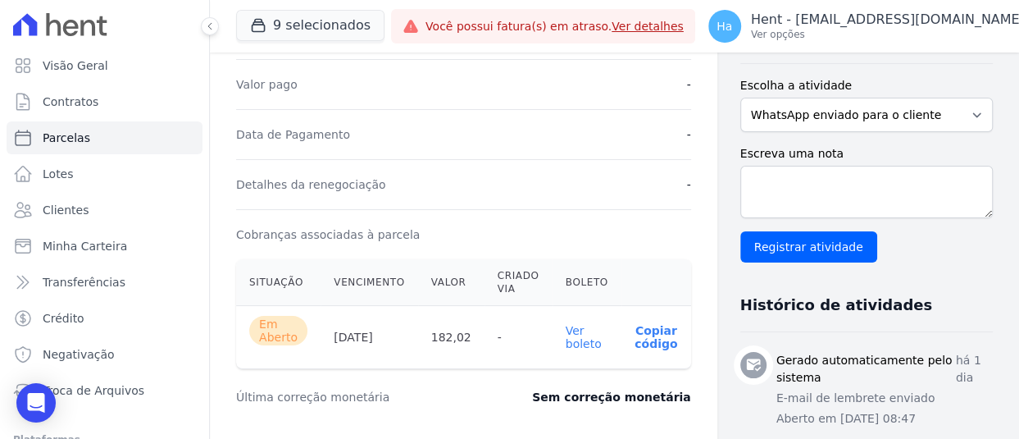
scroll to position [410, 0]
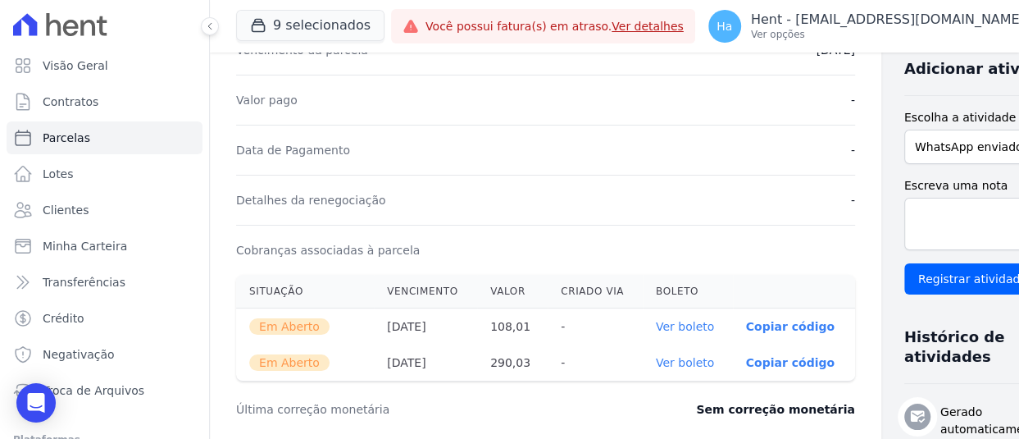
scroll to position [341, 0]
